Goal: Navigation & Orientation: Find specific page/section

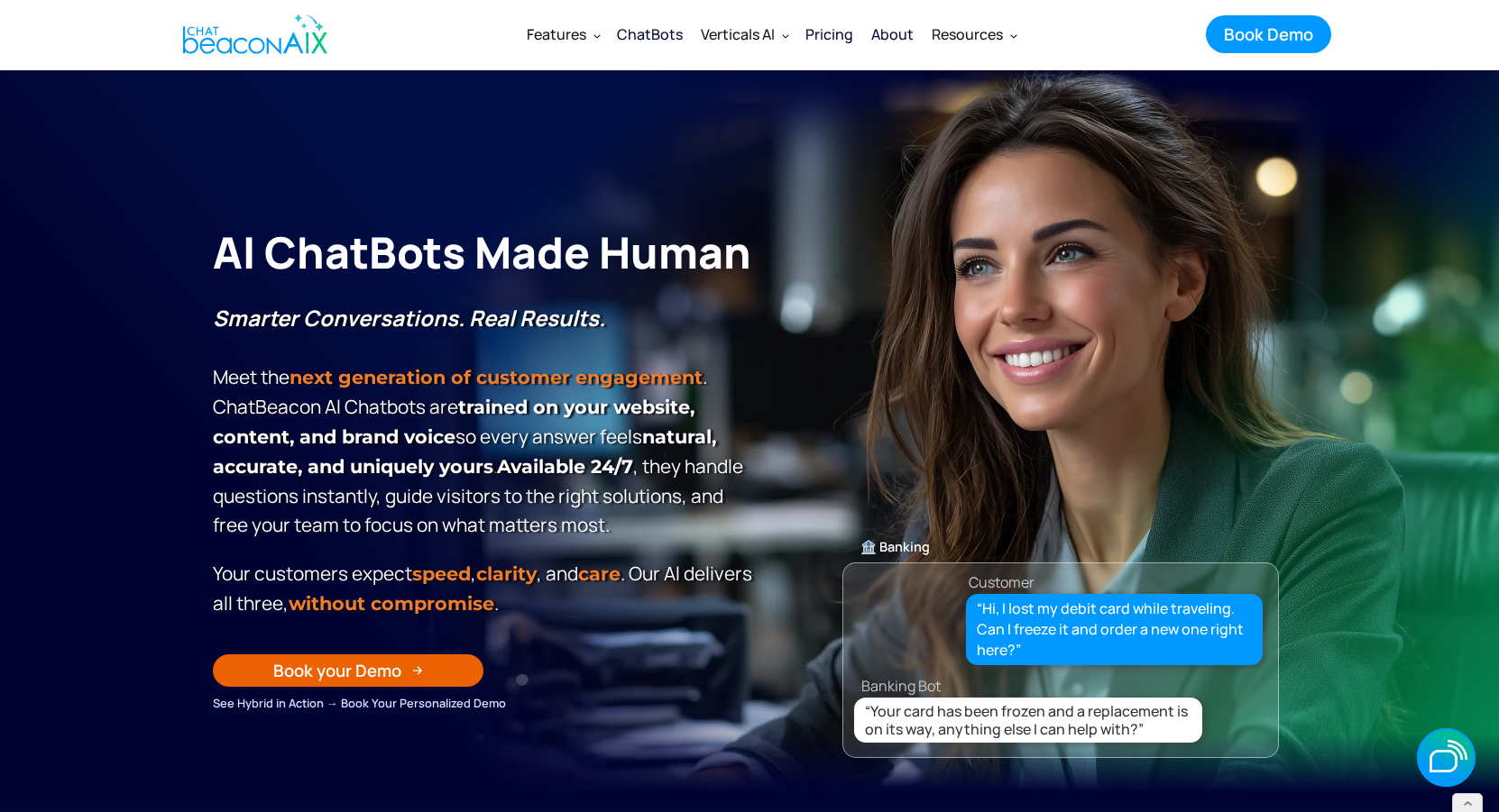
click at [659, 32] on div "ChatBots" at bounding box center [650, 35] width 66 height 26
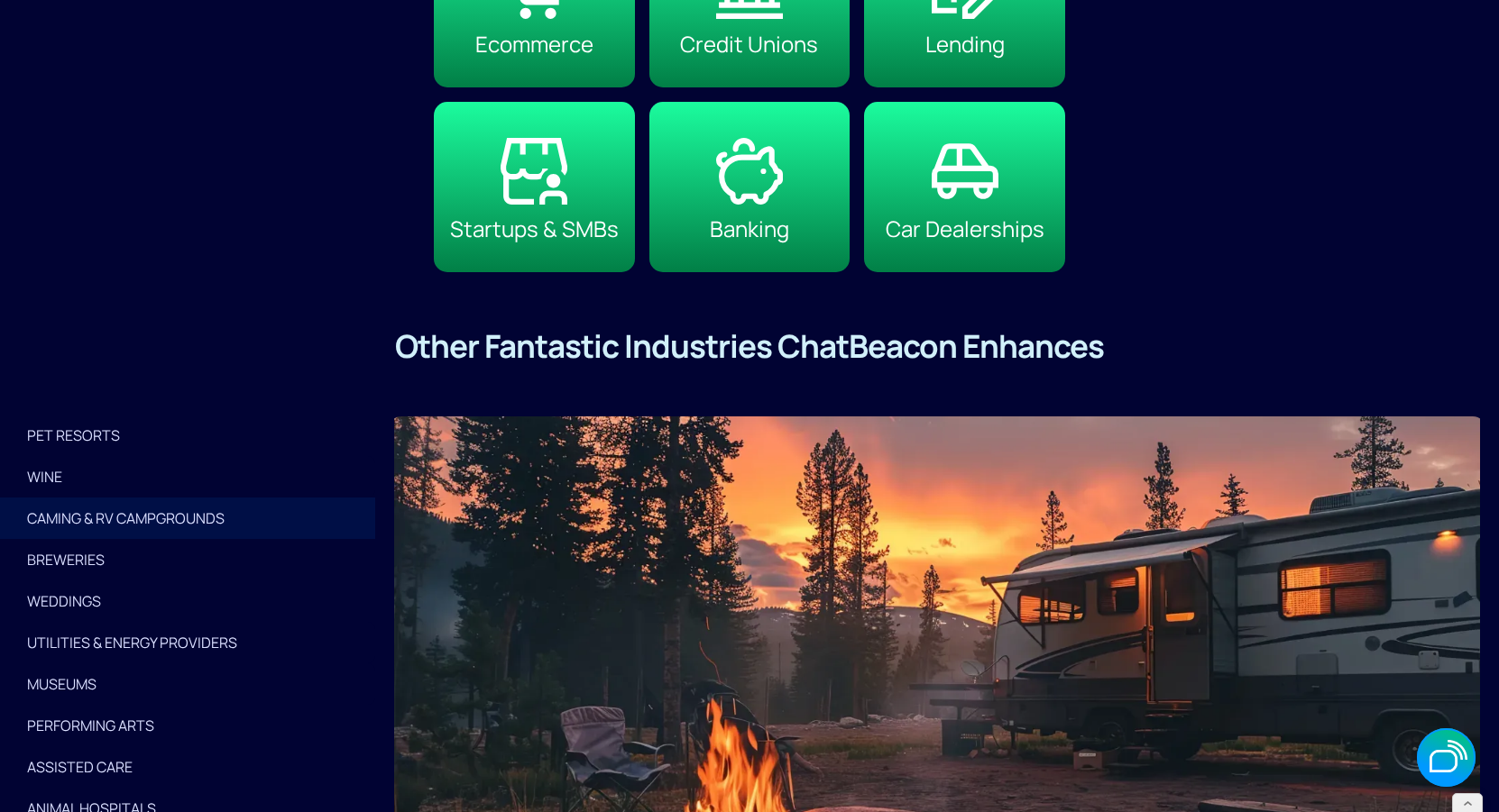
scroll to position [4358, 0]
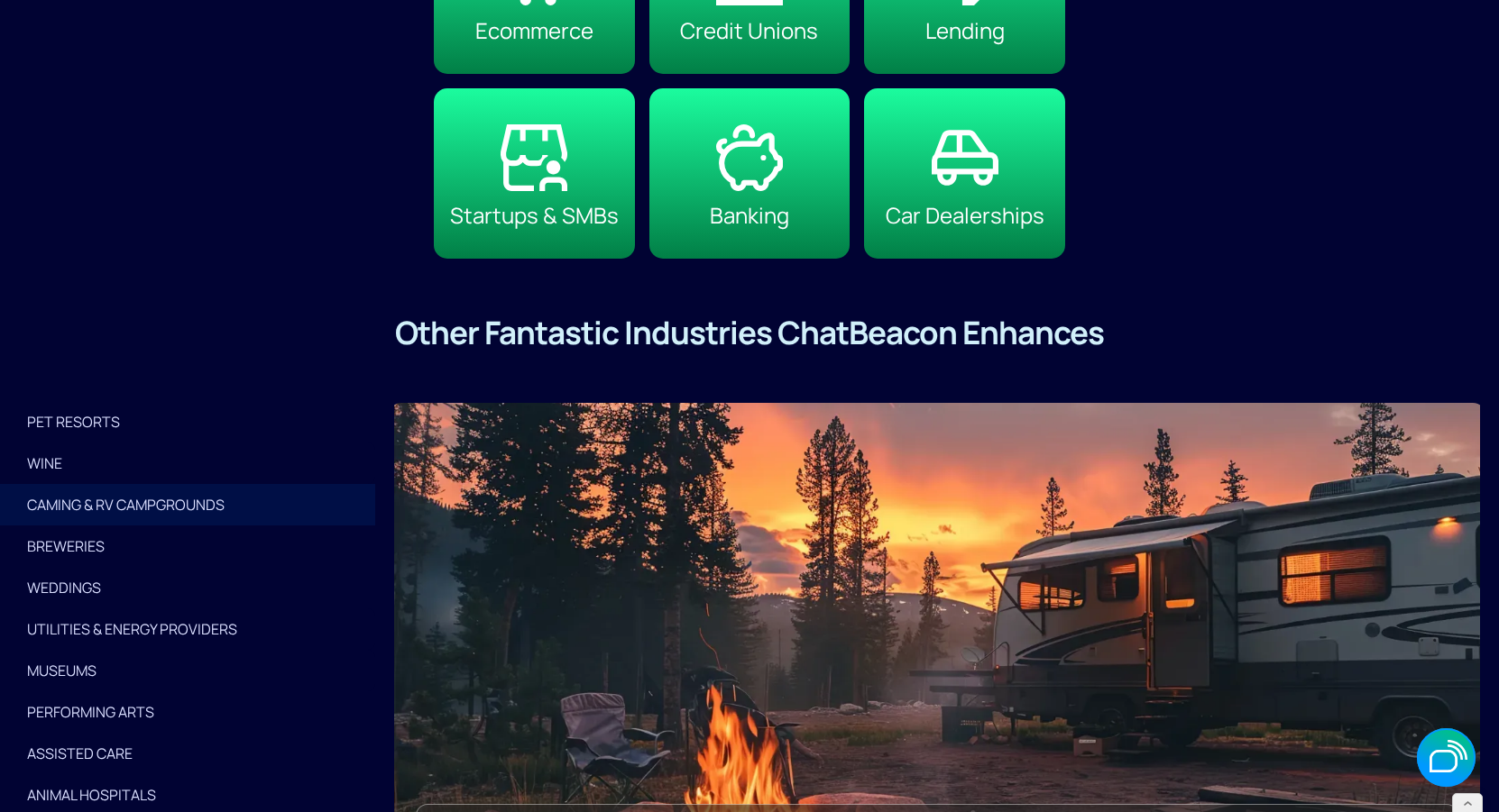
click at [82, 455] on div "WINE" at bounding box center [188, 464] width 321 height 26
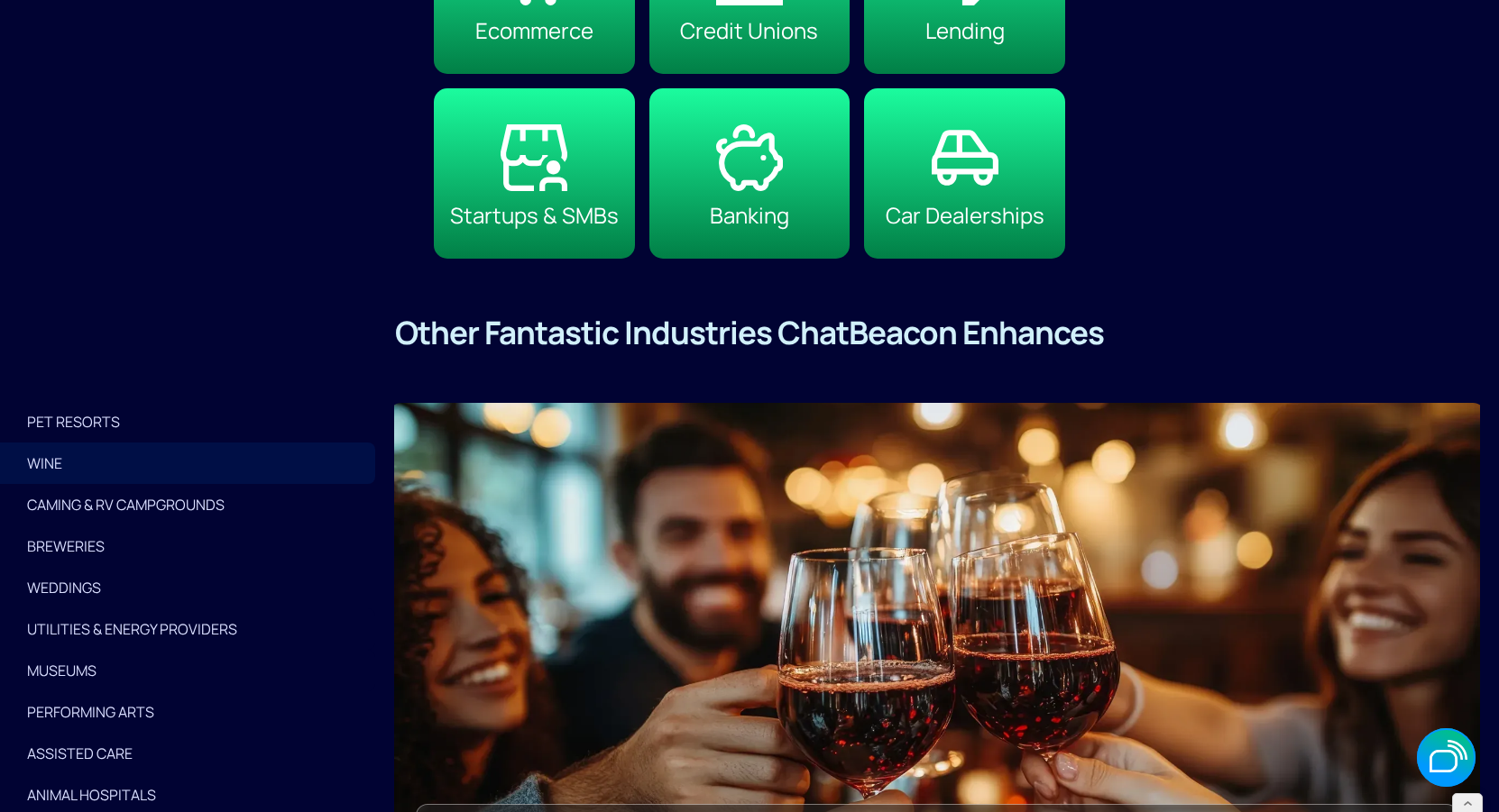
click at [103, 420] on div "PET RESORTS" at bounding box center [188, 422] width 321 height 26
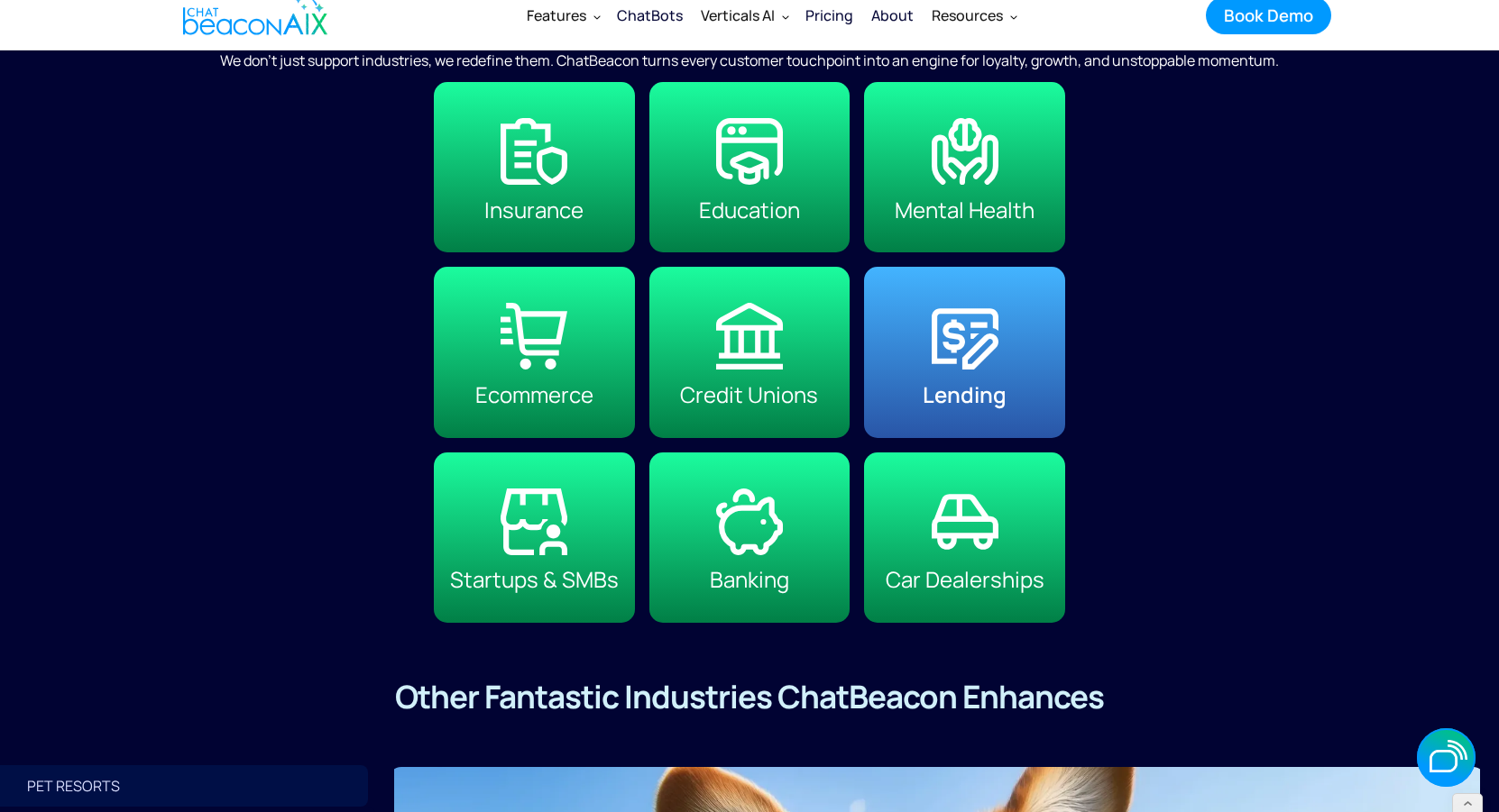
scroll to position [3962, 0]
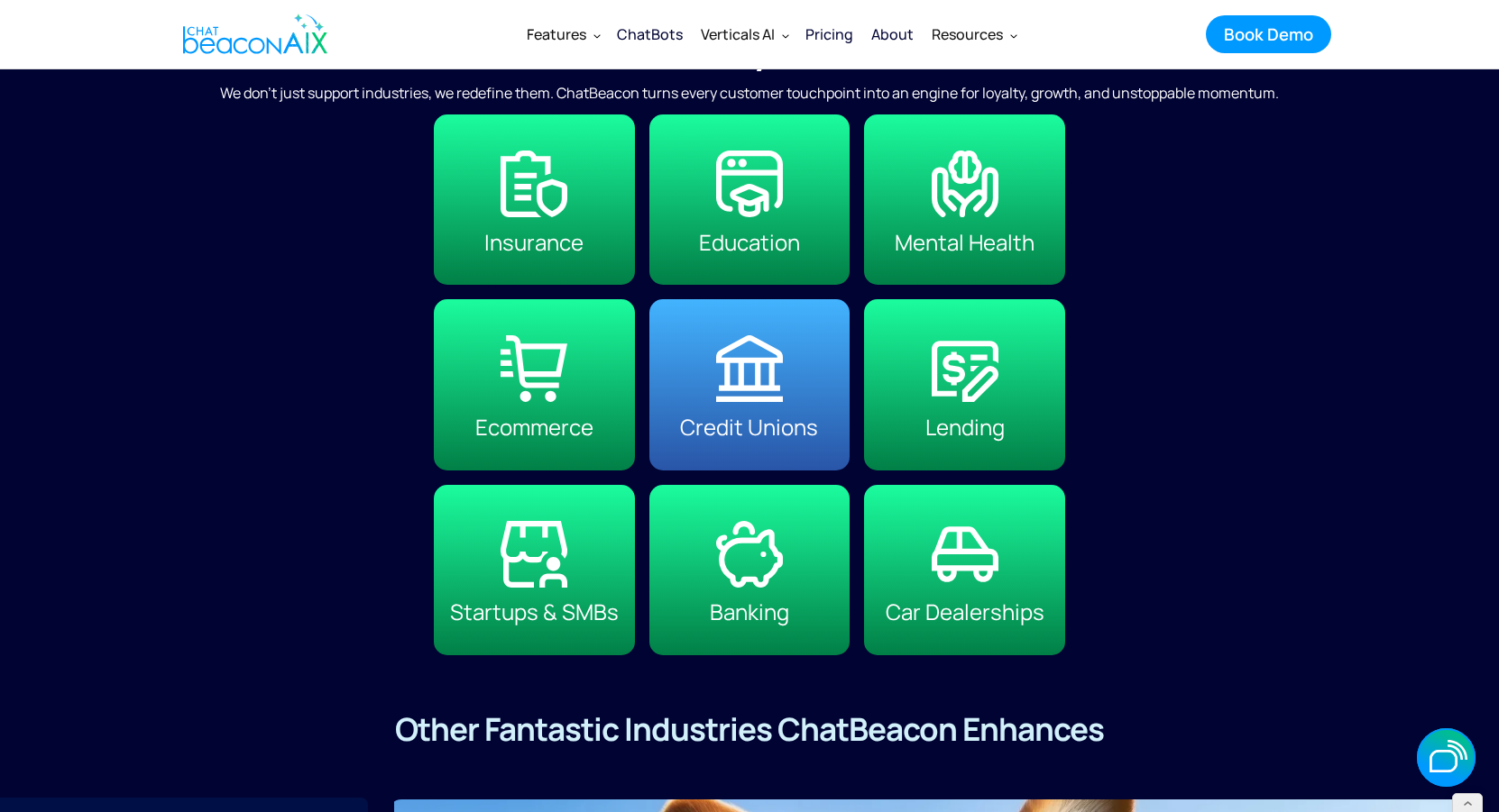
click at [714, 393] on link "Credit Unions" at bounding box center [750, 384] width 202 height 170
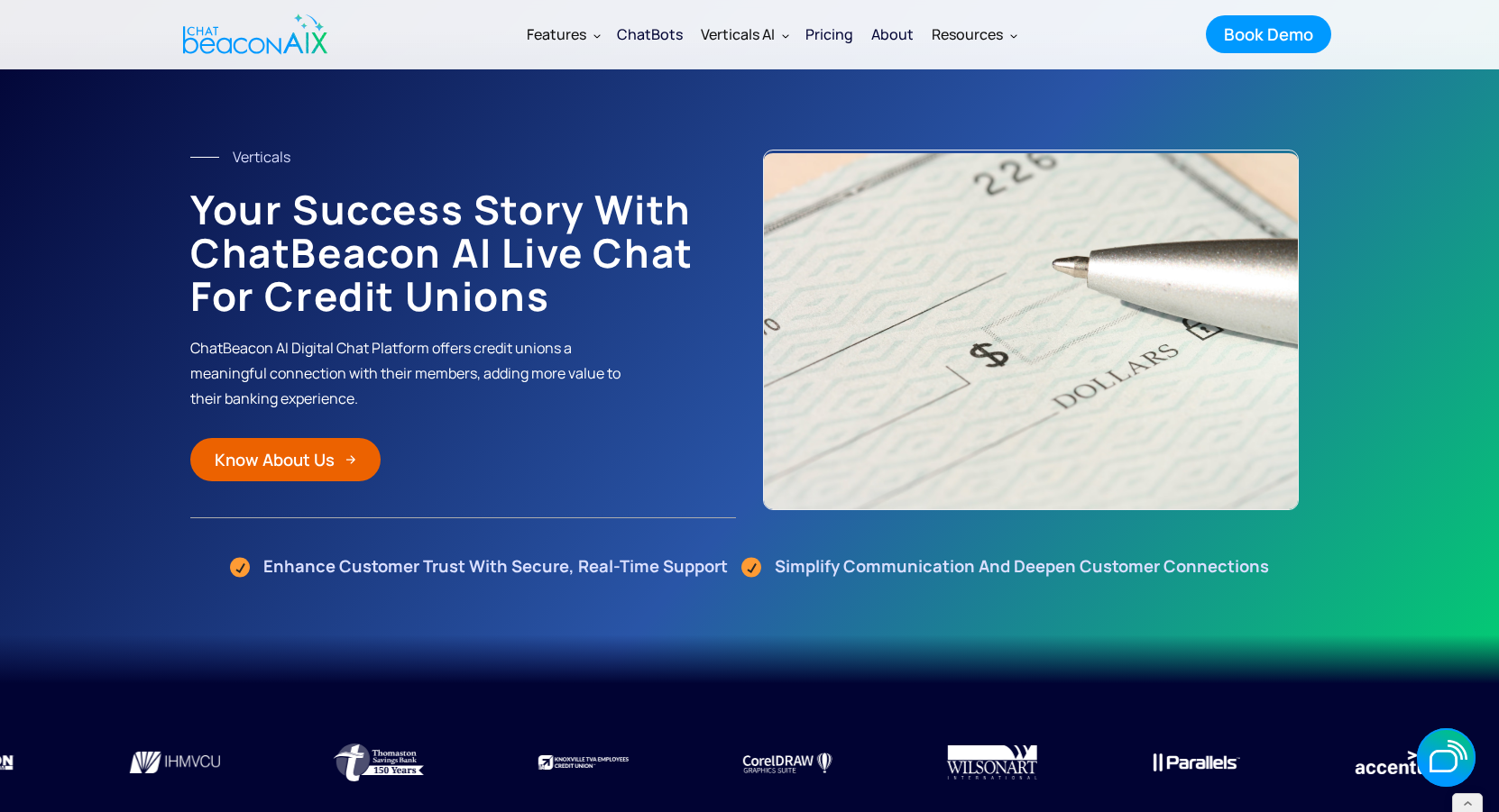
click at [264, 27] on img "home" at bounding box center [255, 34] width 144 height 54
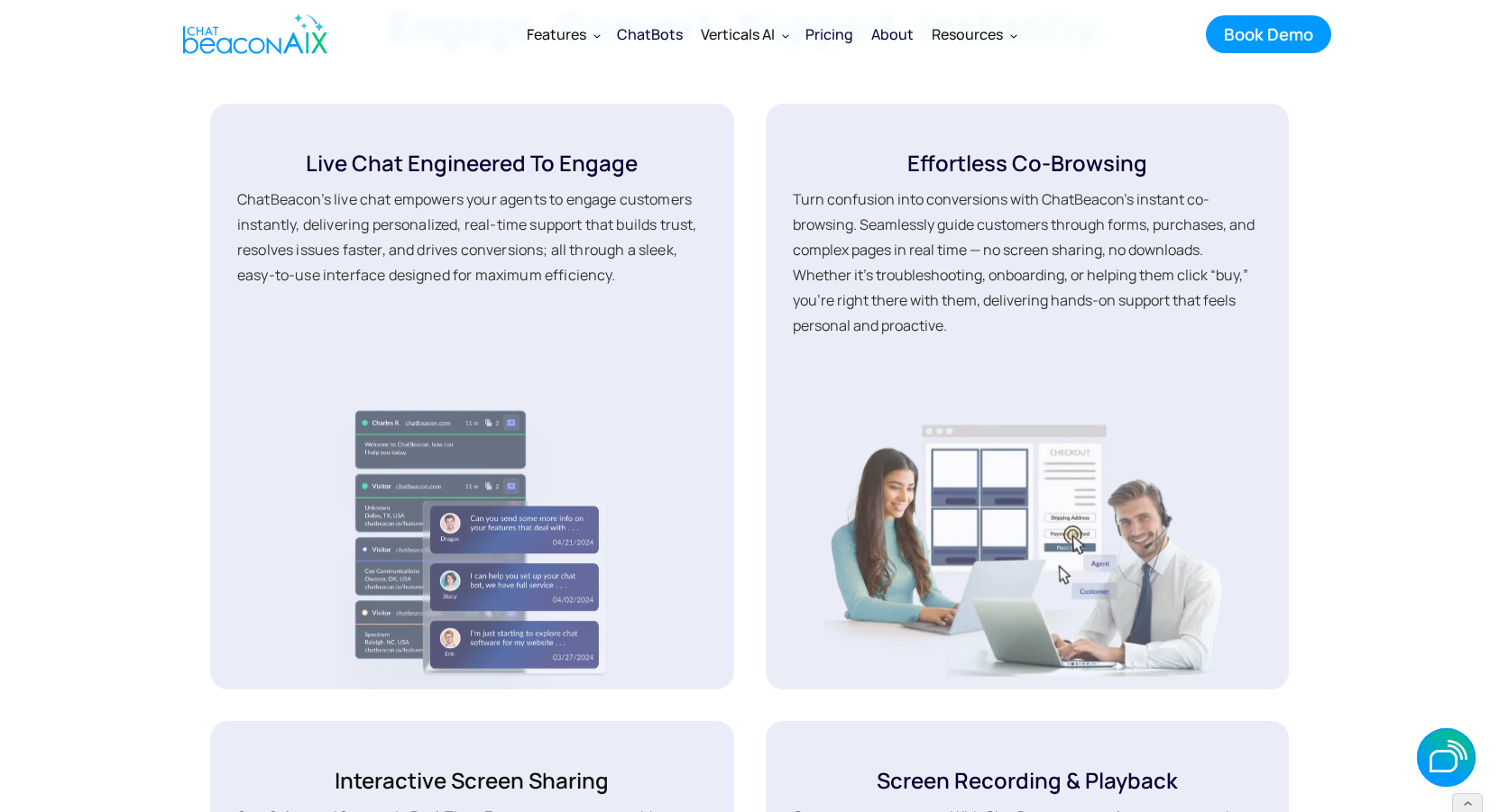
scroll to position [2443, 0]
